Goal: Task Accomplishment & Management: Use online tool/utility

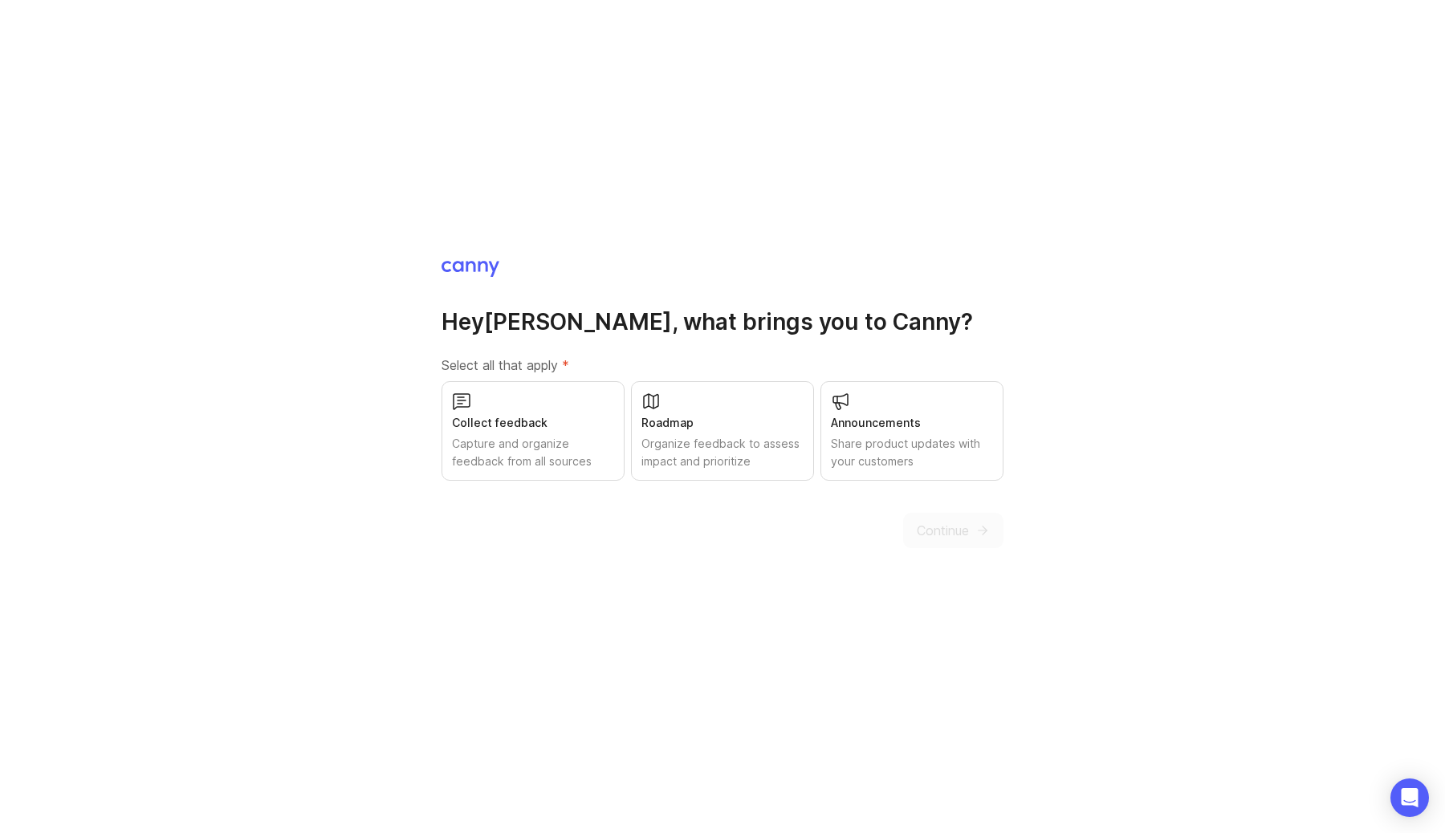
click at [904, 435] on div "Share product updates with your customers" at bounding box center [912, 452] width 162 height 35
click at [736, 446] on div "Organize feedback to assess impact and prioritize" at bounding box center [723, 452] width 162 height 35
click at [513, 420] on div "Collect feedback" at bounding box center [533, 423] width 162 height 18
click at [994, 545] on button "Continue" at bounding box center [953, 530] width 100 height 35
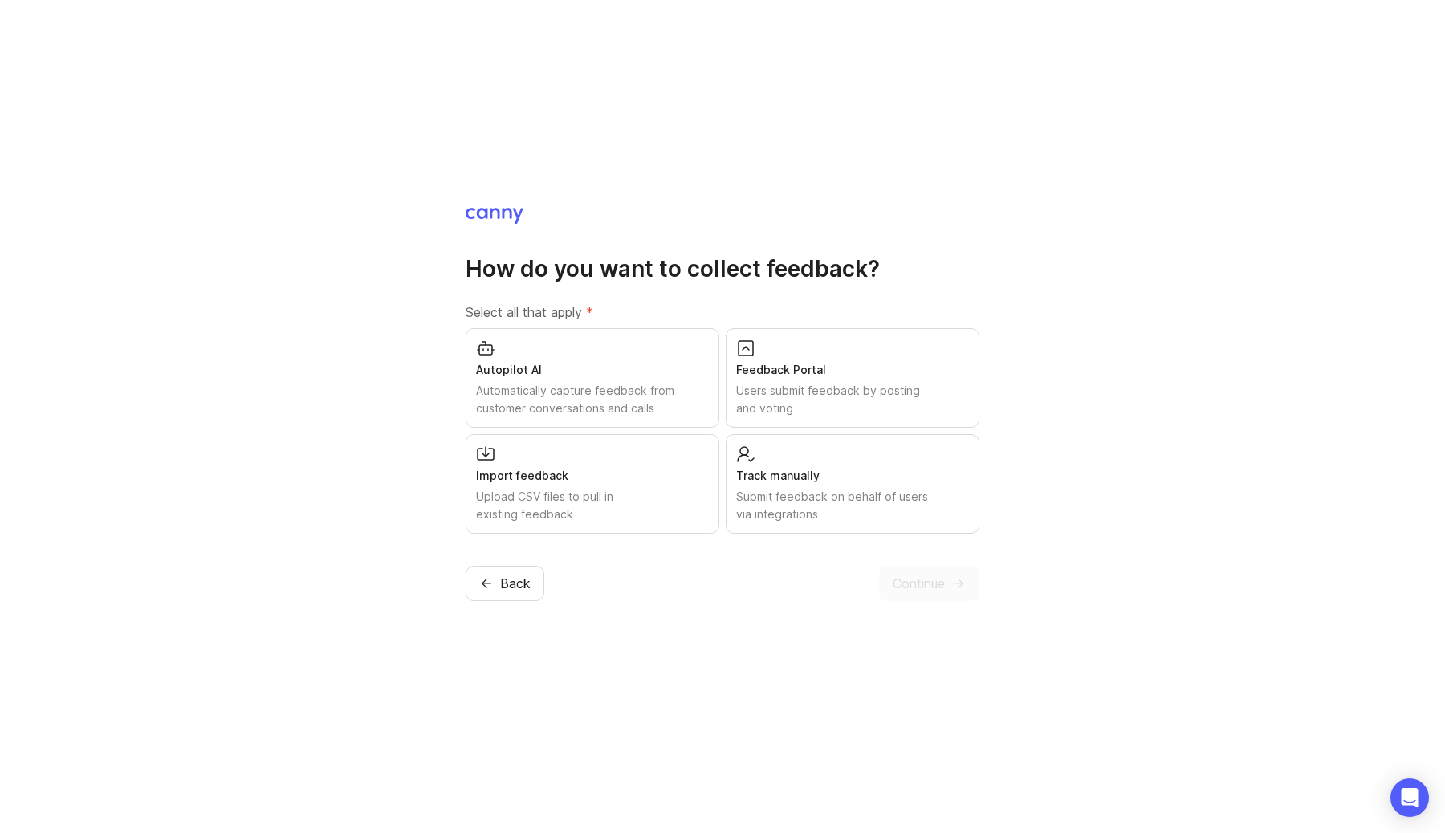
click at [841, 393] on div "Users submit feedback by posting and voting" at bounding box center [852, 399] width 233 height 35
click at [780, 509] on div "Submit feedback on behalf of users via integrations" at bounding box center [852, 505] width 233 height 35
click at [628, 371] on div "Autopilot AI" at bounding box center [592, 370] width 233 height 18
click at [657, 417] on div "Automatically capture feedback from customer conversations and calls" at bounding box center [592, 399] width 233 height 35
click at [598, 357] on div "Autopilot AI Automatically capture feedback from customer conversations and cal…" at bounding box center [593, 378] width 254 height 100
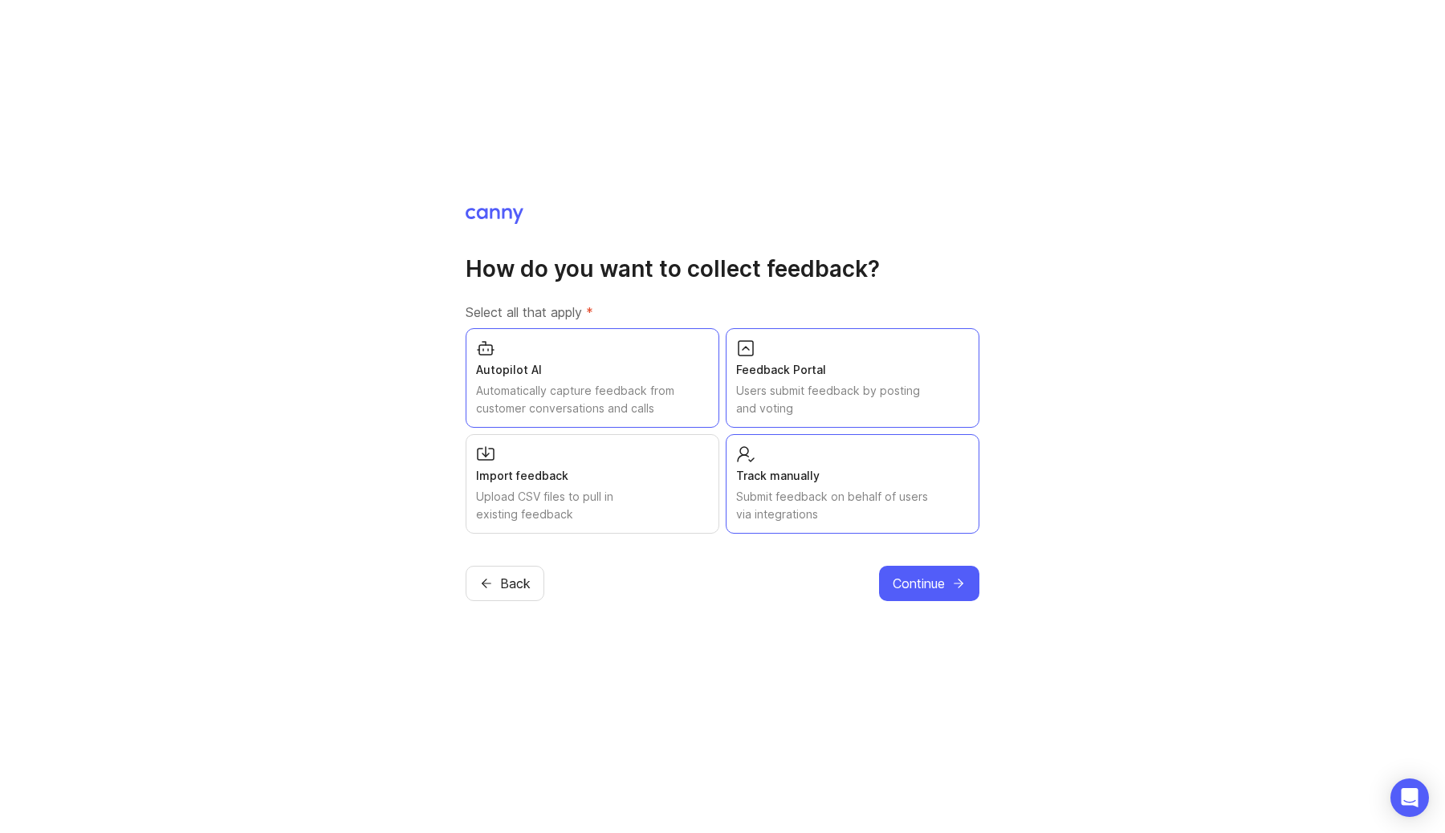
click at [964, 574] on button "Continue" at bounding box center [929, 583] width 100 height 35
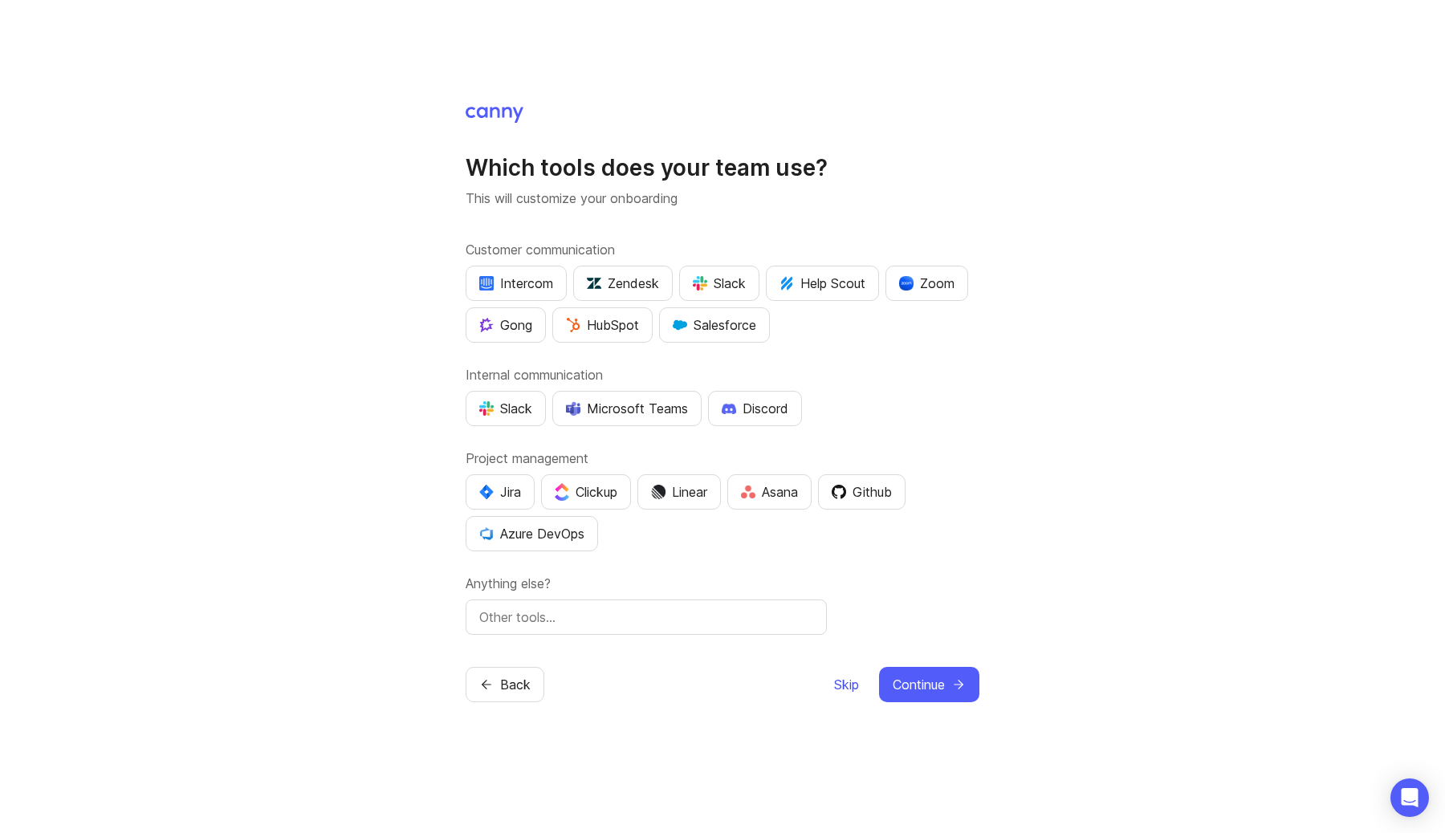
click at [855, 684] on span "Skip" at bounding box center [846, 684] width 25 height 19
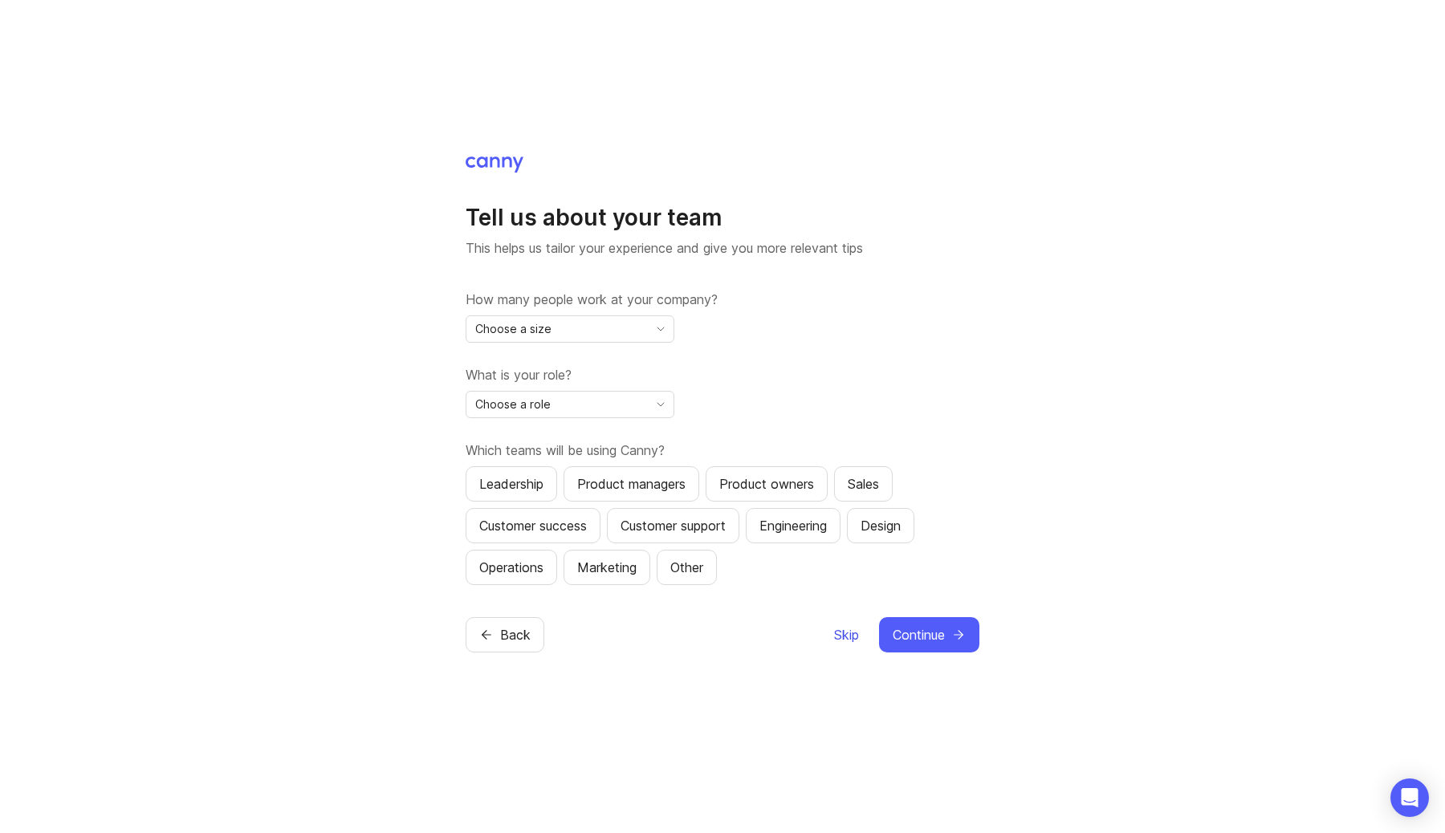
drag, startPoint x: 838, startPoint y: 623, endPoint x: 854, endPoint y: 638, distance: 21.0
click at [839, 624] on button "Skip" at bounding box center [846, 634] width 26 height 35
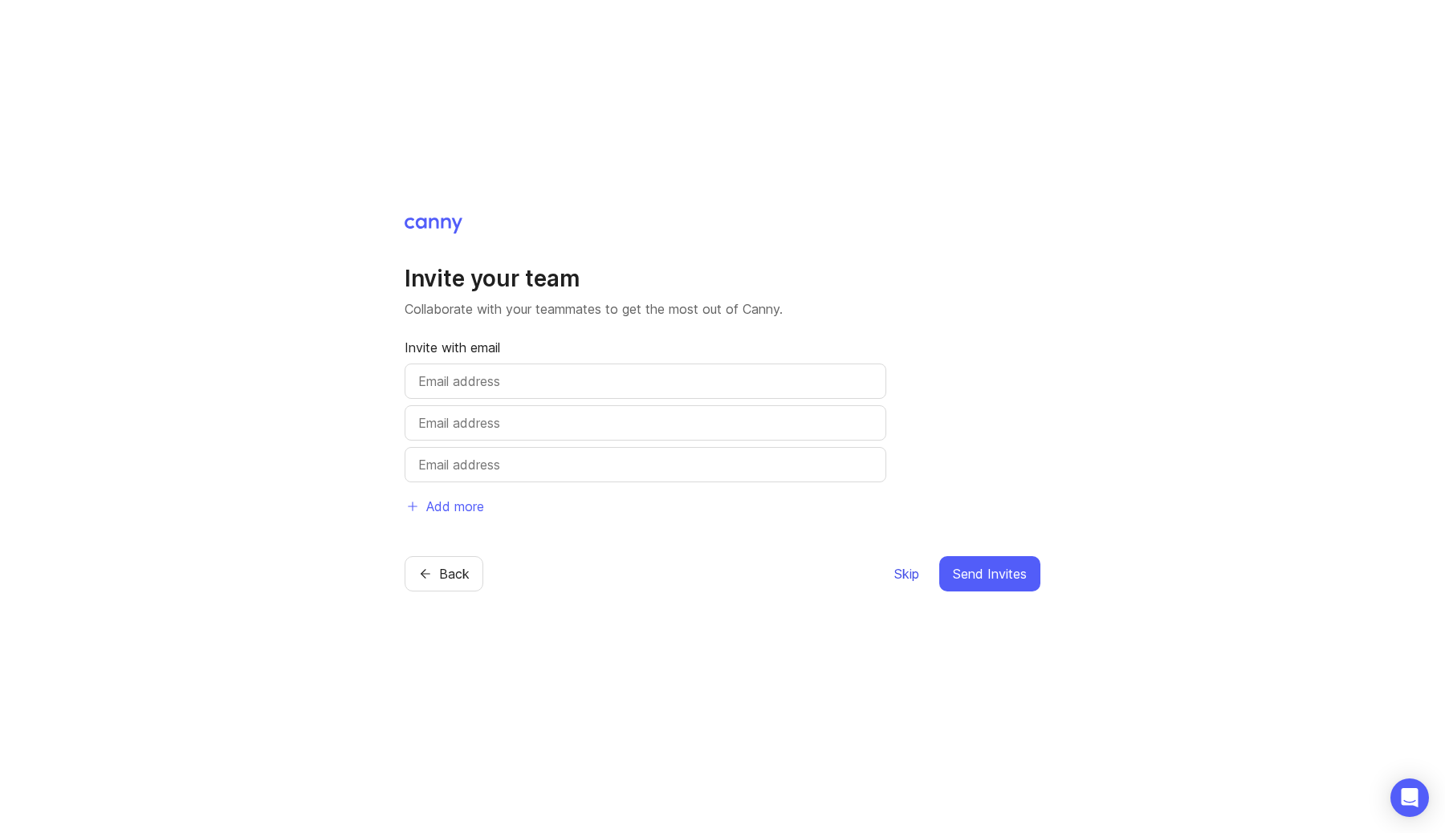
click at [908, 578] on span "Skip" at bounding box center [906, 573] width 25 height 19
